Goal: Task Accomplishment & Management: Use online tool/utility

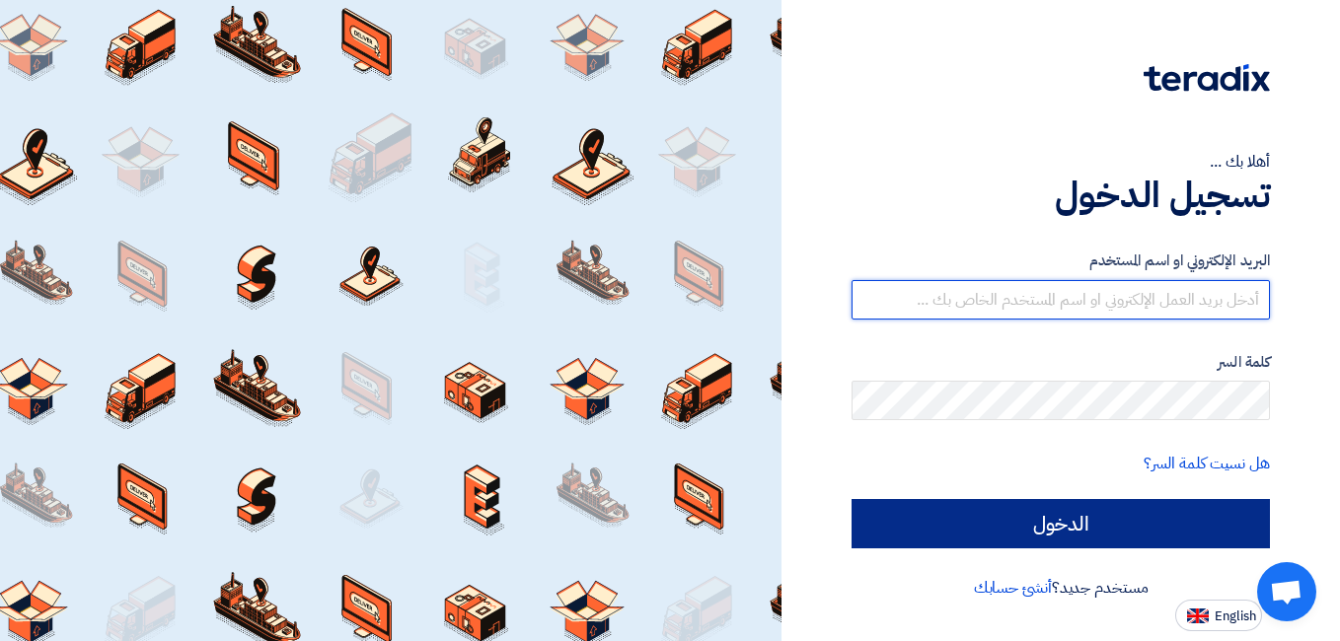
type input "riham.magdy@capital-one-technology.net"
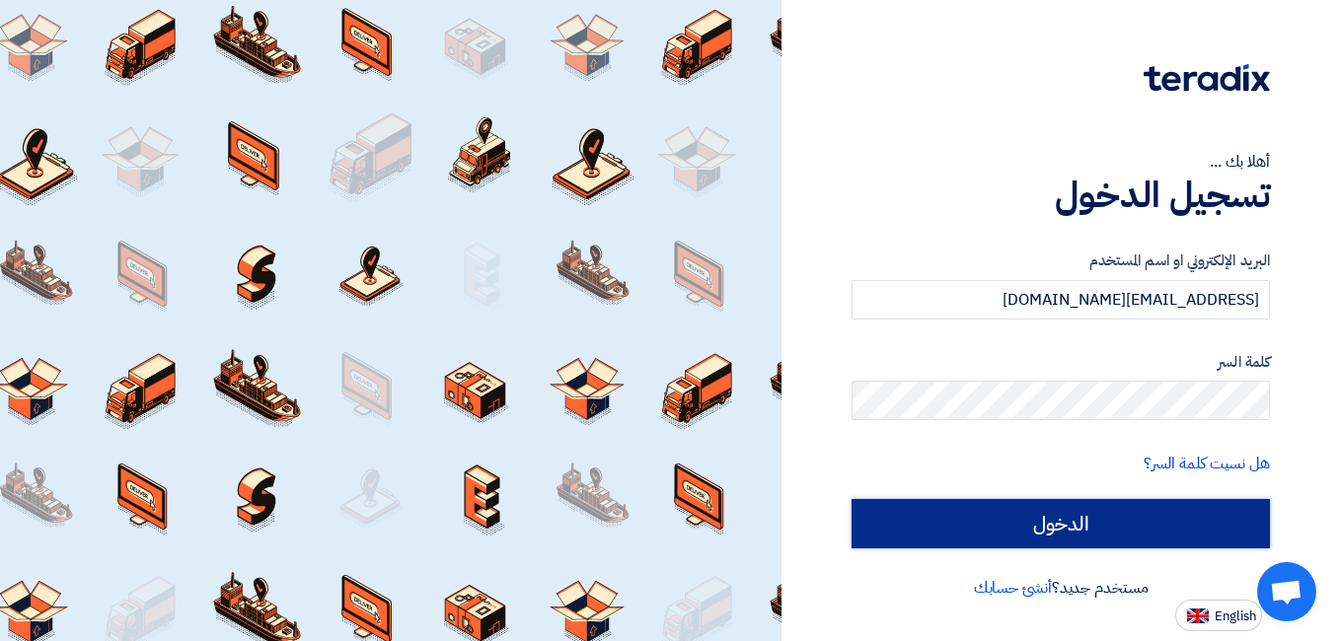
click at [1157, 506] on input "الدخول" at bounding box center [1060, 523] width 418 height 49
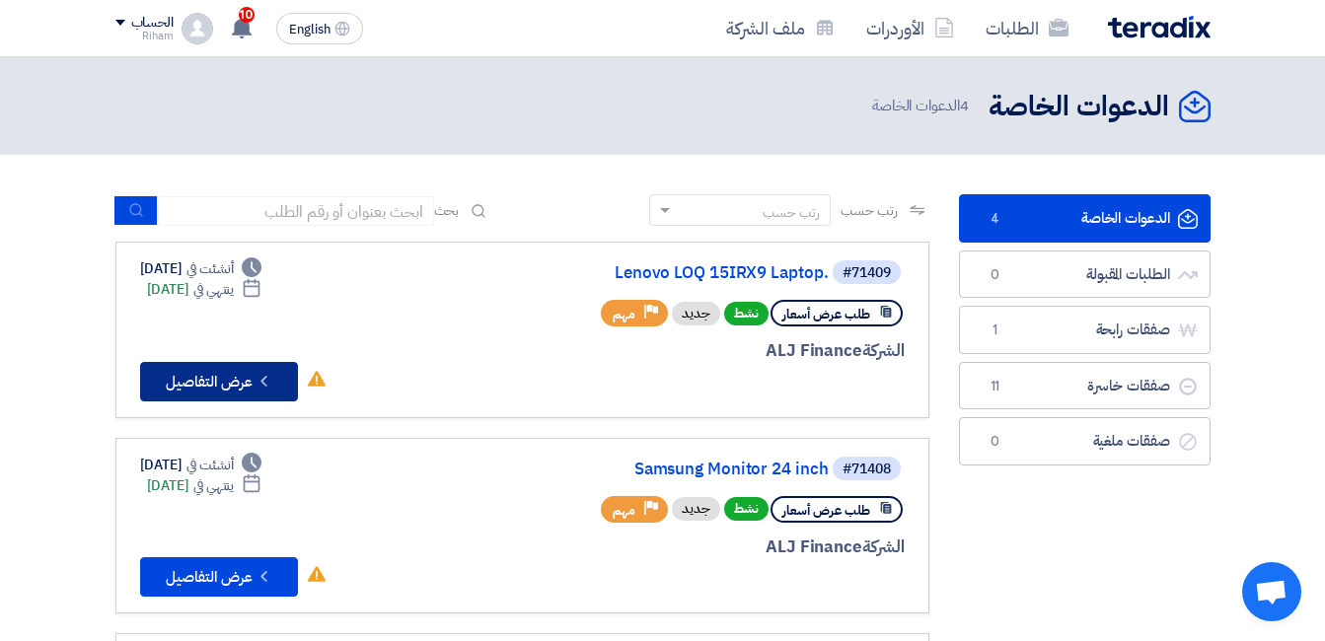
click at [229, 365] on button "Check details عرض التفاصيل" at bounding box center [219, 381] width 158 height 39
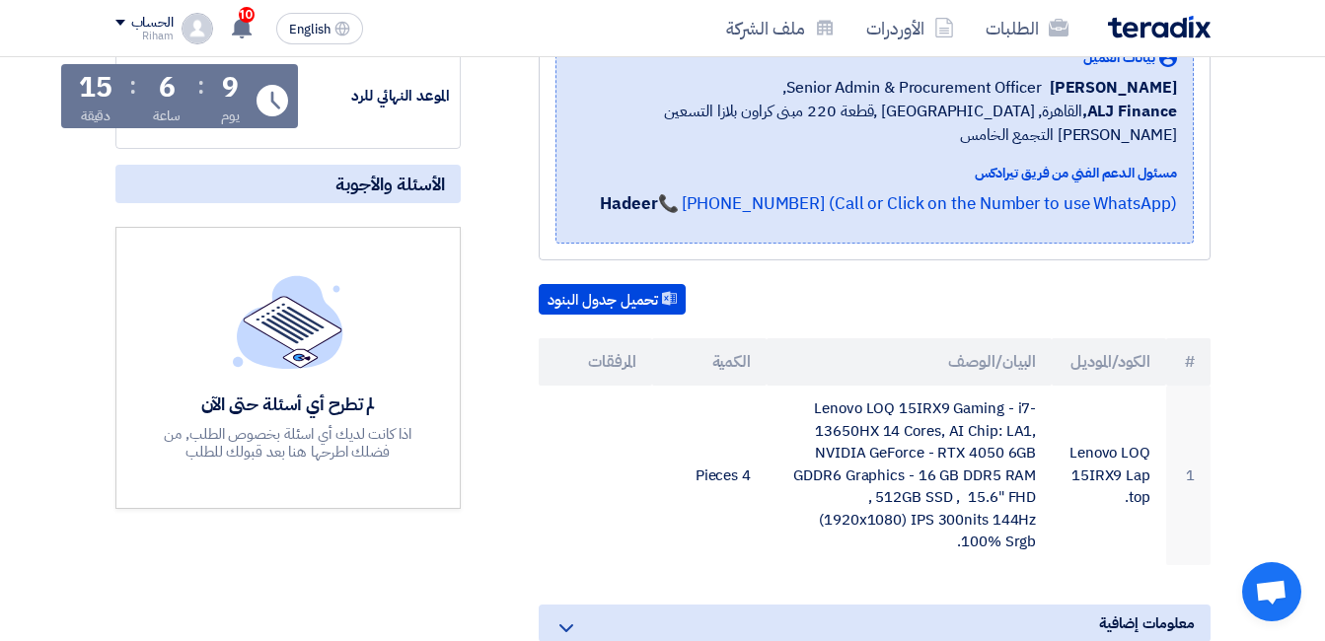
scroll to position [395, 0]
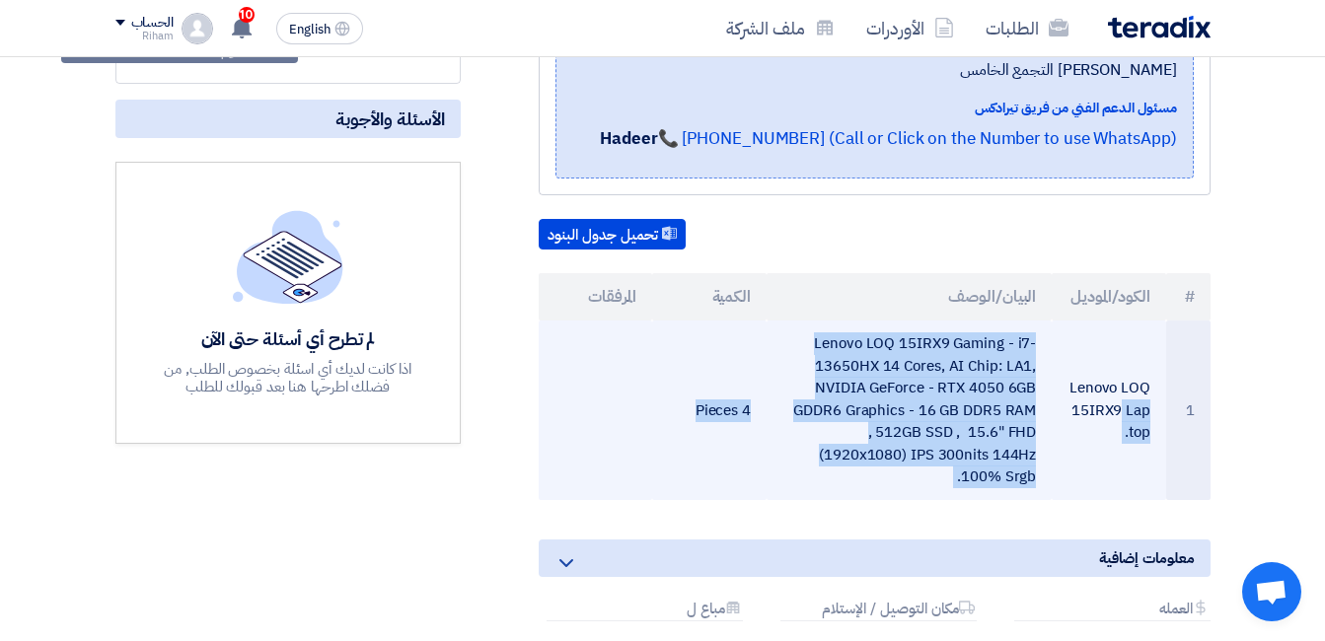
drag, startPoint x: 1158, startPoint y: 324, endPoint x: 639, endPoint y: 411, distance: 526.3
click at [639, 411] on tr "1 Lenovo LOQ 15IRX9 Laptop. Lenovo LOQ 15IRX9 Gaming - i7-13650HX 14 Cores, AI …" at bounding box center [875, 411] width 672 height 180
copy tr "Lenovo LOQ 15IRX9 Laptop. Lenovo LOQ 15IRX9 Gaming - i7-13650HX 14 Cores, AI Ch…"
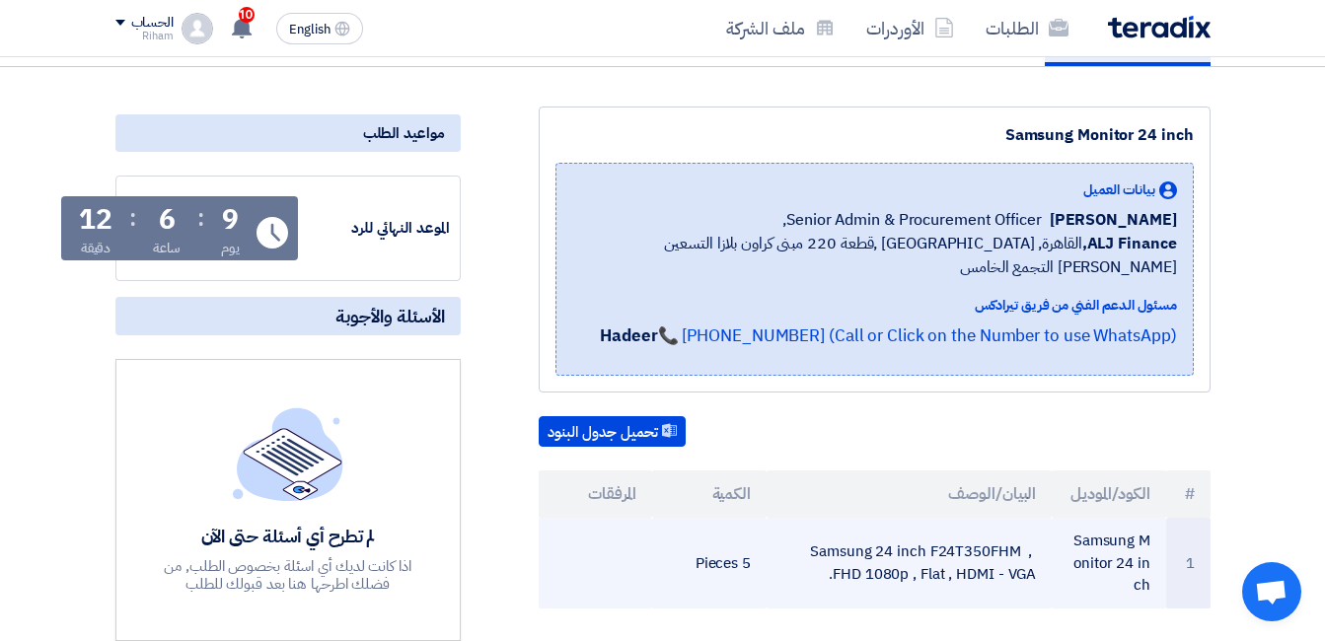
scroll to position [296, 0]
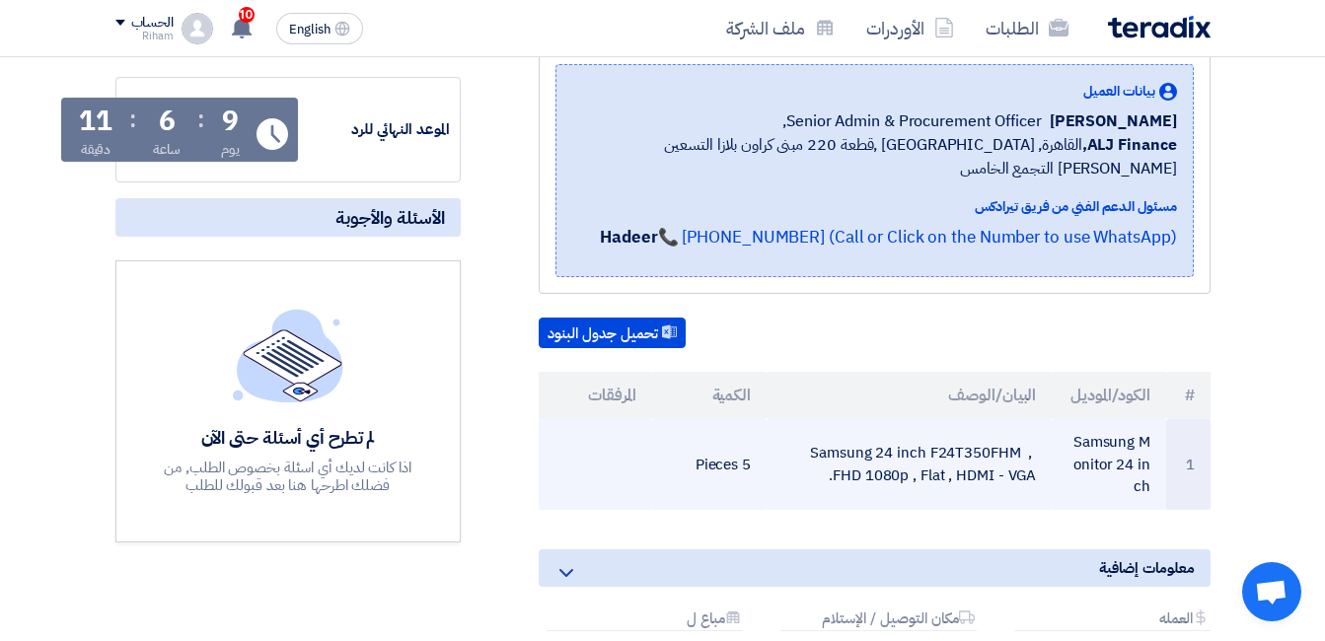
click at [675, 431] on td "5 Pieces" at bounding box center [709, 464] width 114 height 91
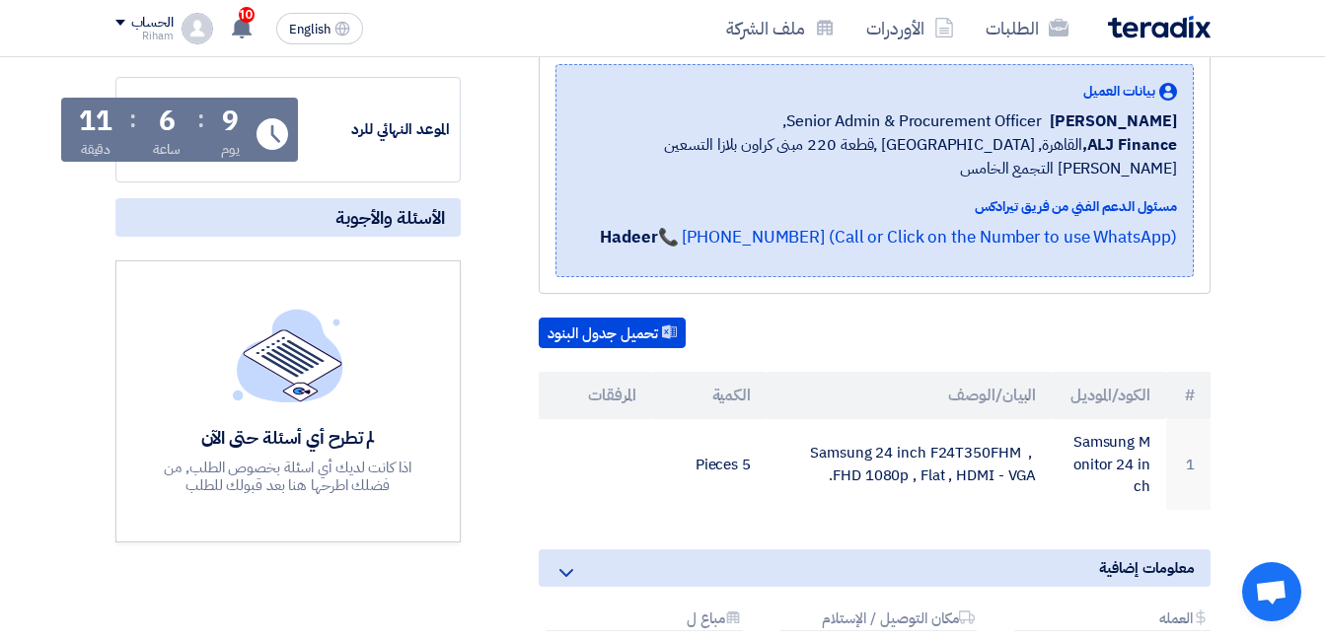
drag, startPoint x: 692, startPoint y: 430, endPoint x: 1053, endPoint y: 489, distance: 365.9
click at [1053, 489] on div "Samsung Monitor 24 inch بيانات العميل [PERSON_NAME] Senior Admin & Procurement …" at bounding box center [851, 401] width 750 height 787
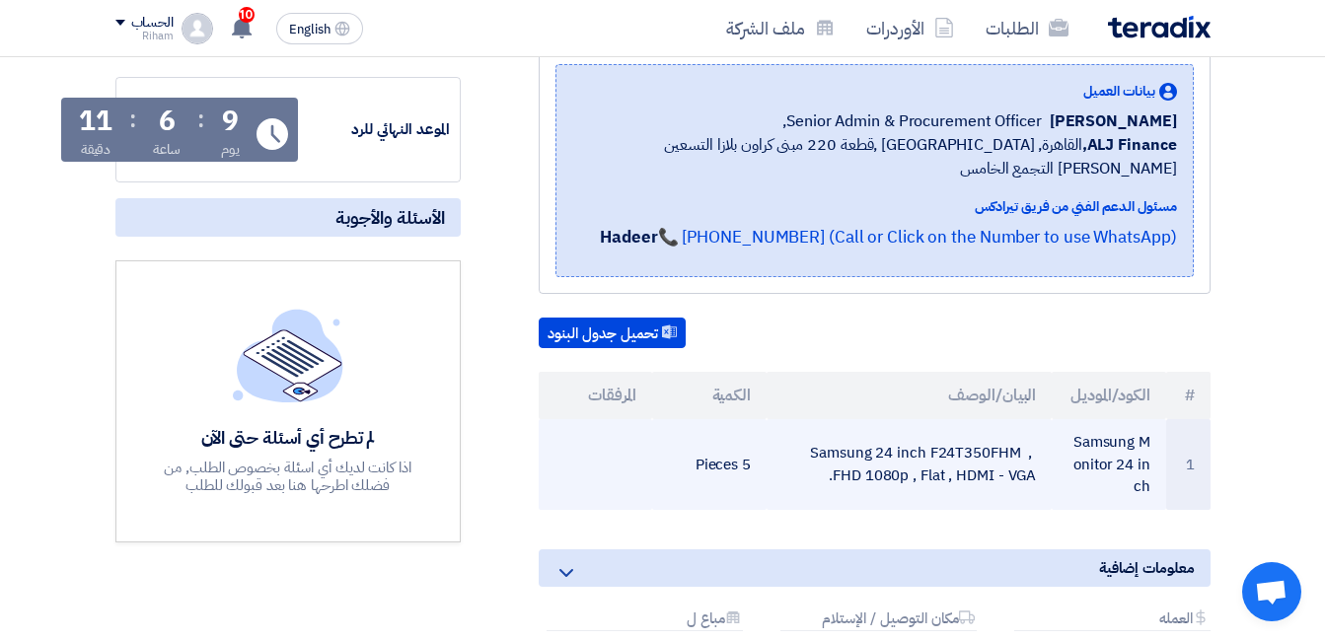
drag, startPoint x: 1053, startPoint y: 489, endPoint x: 1169, endPoint y: 409, distance: 141.2
click at [1169, 419] on td "1" at bounding box center [1188, 464] width 44 height 91
drag, startPoint x: 679, startPoint y: 417, endPoint x: 1073, endPoint y: 403, distance: 394.9
click at [1073, 419] on tr "1 Samsung Monitor 24 inch Samsung 24 inch F24T350FHM , FHD 1080p , Flat , HDMI …" at bounding box center [875, 464] width 672 height 91
drag, startPoint x: 1073, startPoint y: 403, endPoint x: 1059, endPoint y: 409, distance: 16.3
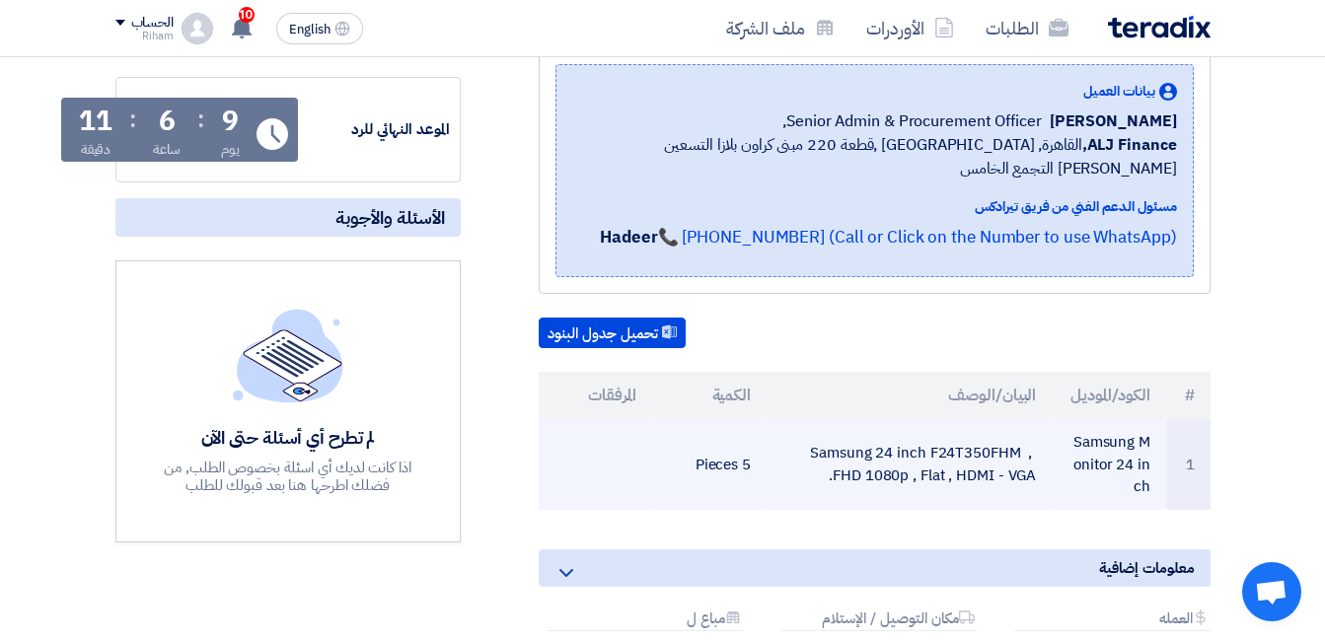
click at [1055, 419] on tr "1 Samsung Monitor 24 inch Samsung 24 inch F24T350FHM , FHD 1080p , Flat , HDMI …" at bounding box center [875, 464] width 672 height 91
click at [1158, 419] on td "Samsung Monitor 24 inch" at bounding box center [1109, 464] width 114 height 91
click at [1150, 419] on td "Samsung Monitor 24 inch" at bounding box center [1109, 464] width 114 height 91
click at [1151, 419] on td "Samsung Monitor 24 inch" at bounding box center [1109, 464] width 114 height 91
click at [1148, 419] on td "Samsung Monitor 24 inch" at bounding box center [1109, 464] width 114 height 91
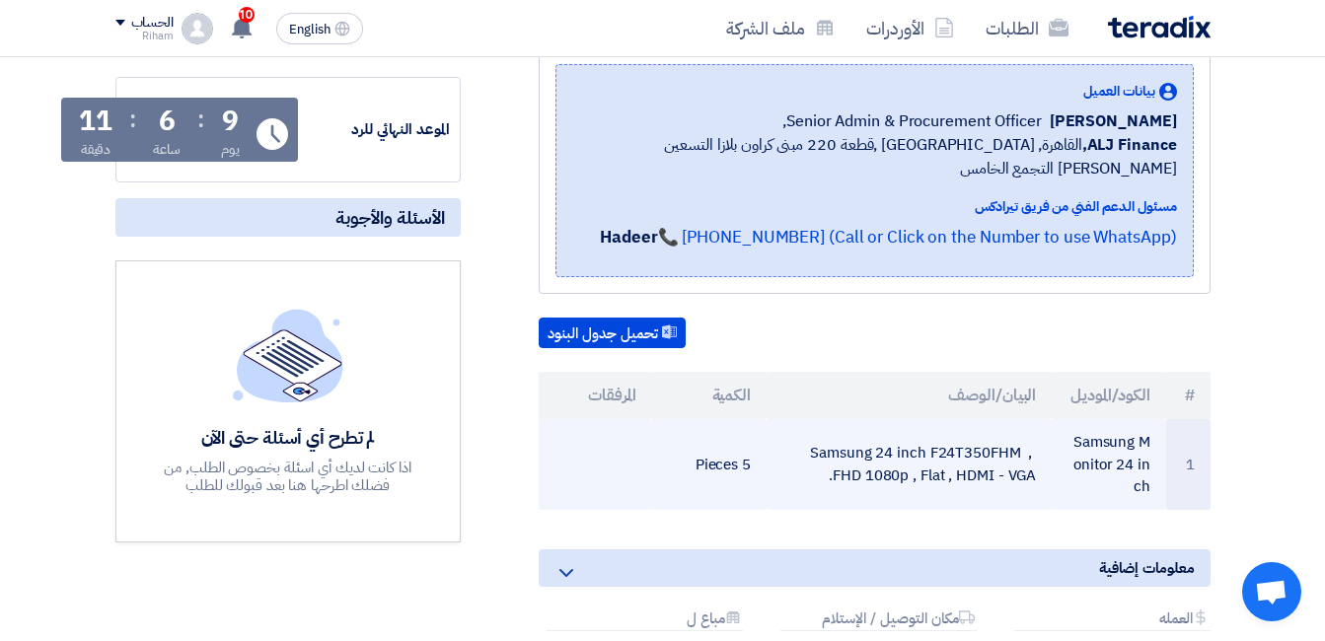
click at [1148, 421] on td "Samsung Monitor 24 inch" at bounding box center [1109, 464] width 114 height 91
drag, startPoint x: 1148, startPoint y: 421, endPoint x: 694, endPoint y: 440, distance: 455.2
click at [694, 440] on tr "1 Samsung Monitor 24 inch Samsung 24 inch F24T350FHM , FHD 1080p , Flat , HDMI …" at bounding box center [875, 464] width 672 height 91
copy tr "Samsung Monitor 24 inch Samsung 24 inch F24T350FHM , FHD 1080p , Flat , HDMI - …"
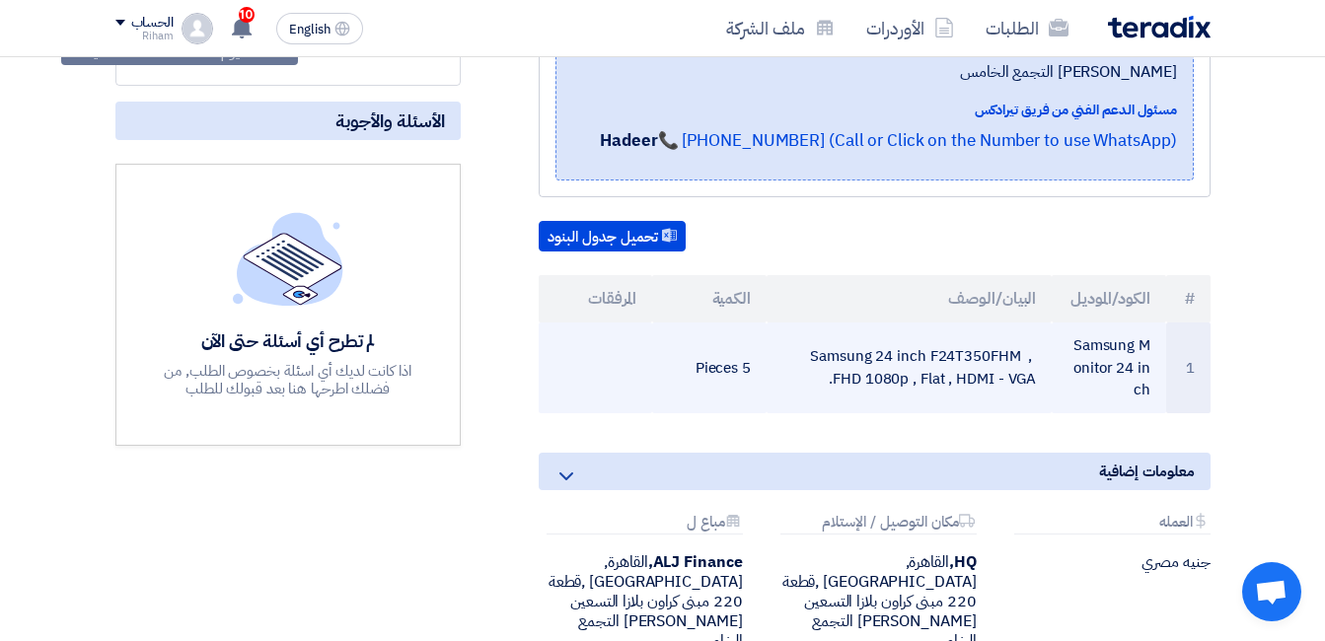
scroll to position [493, 0]
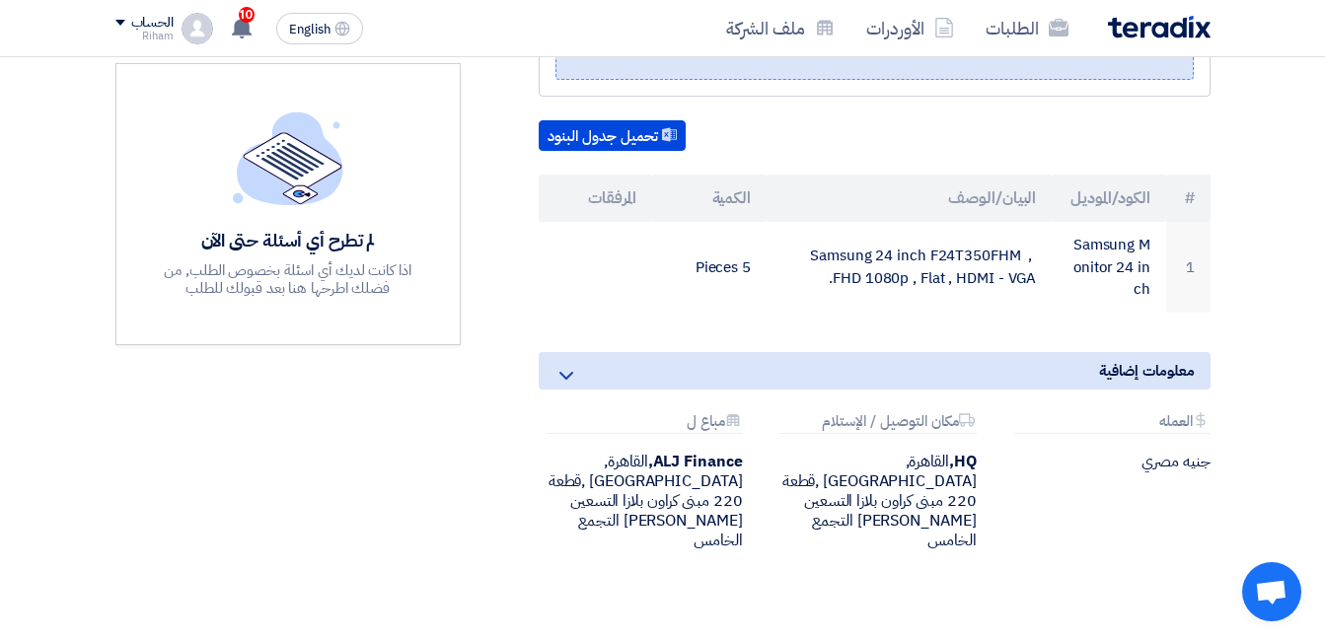
click at [722, 294] on div "Samsung Monitor 24 inch بيانات العميل [PERSON_NAME] Senior Admin & Procurement …" at bounding box center [851, 204] width 750 height 787
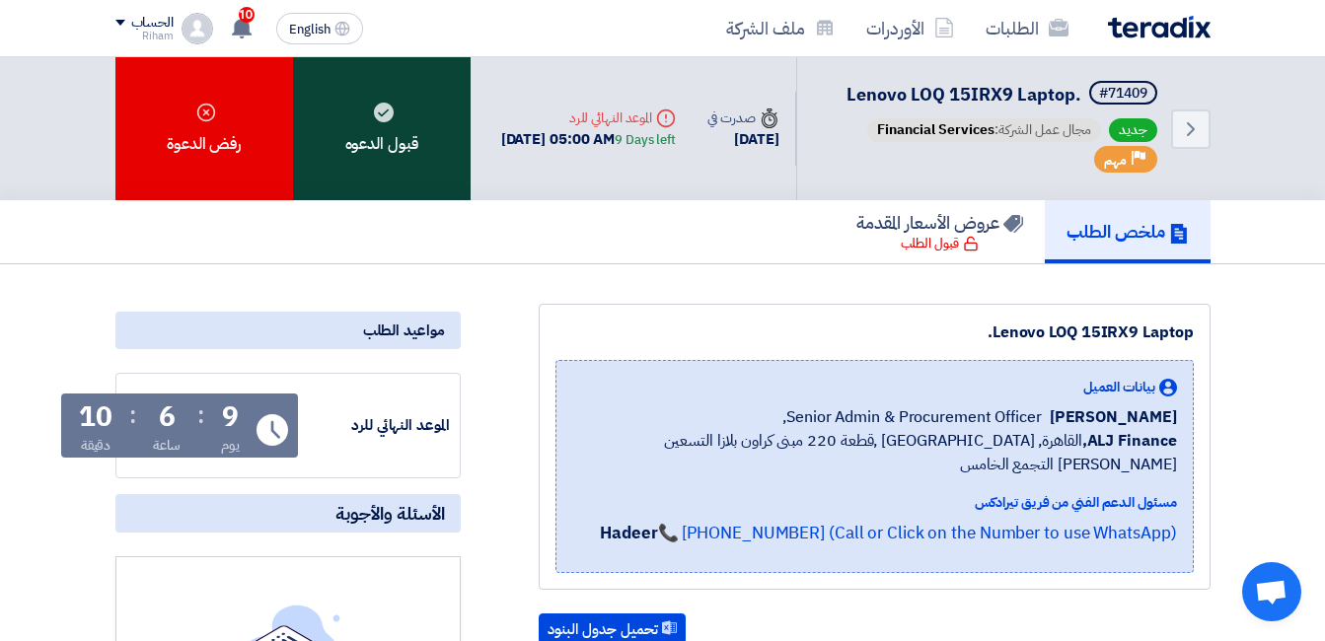
click at [444, 114] on div "قبول الدعوه" at bounding box center [382, 128] width 178 height 143
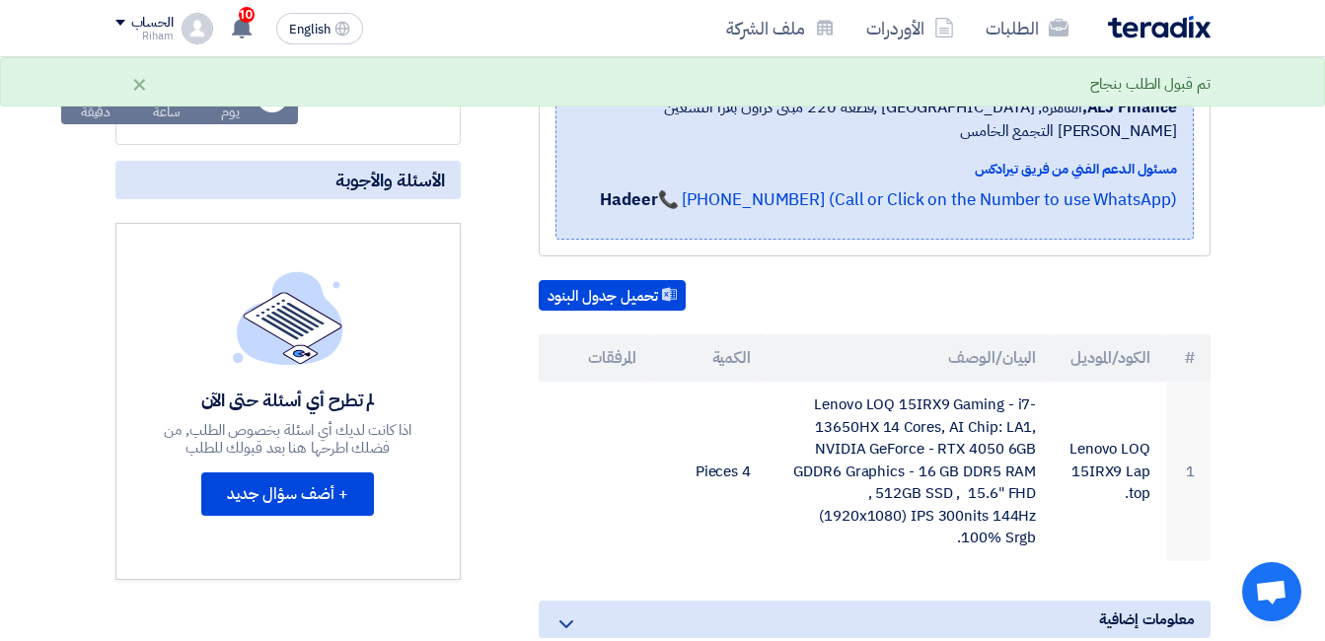
scroll to position [395, 0]
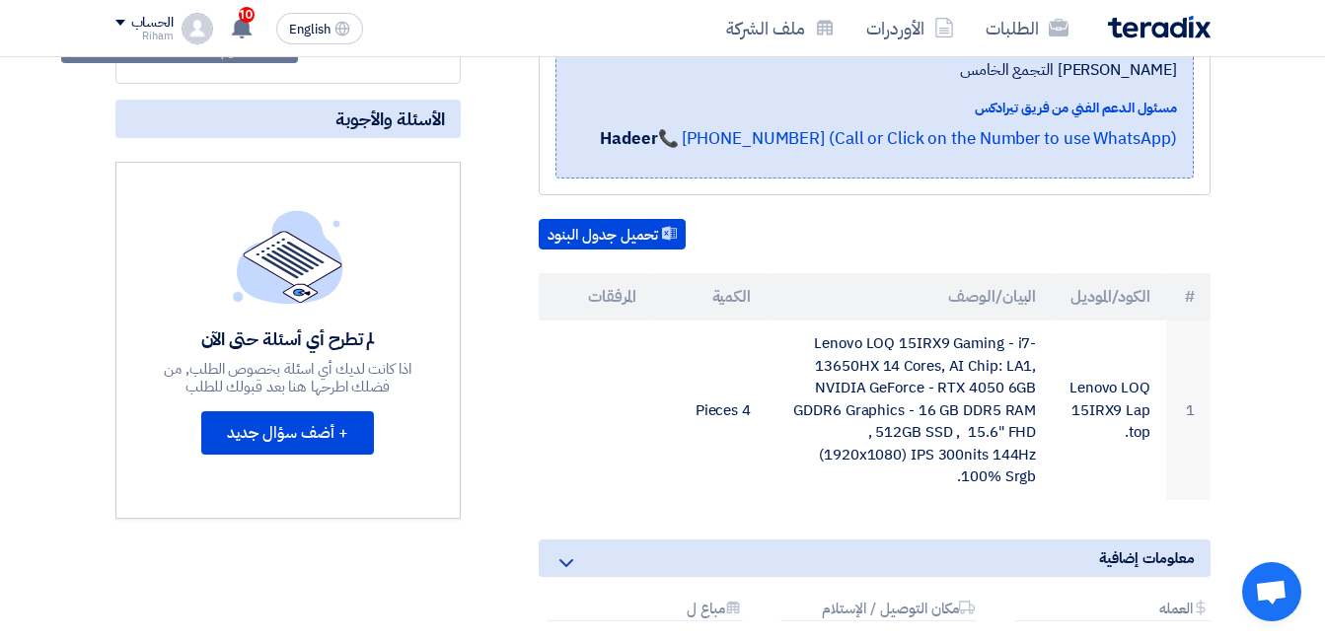
click at [1240, 496] on section "Lenovo LOQ 15IRX9 Laptop. بيانات العميل [PERSON_NAME] Senior Admin & Procuremen…" at bounding box center [662, 375] width 1325 height 1010
